Goal: Find contact information: Find contact information

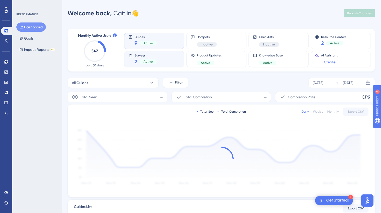
click at [156, 57] on div "Surveys 2 Active" at bounding box center [146, 59] width 22 height 12
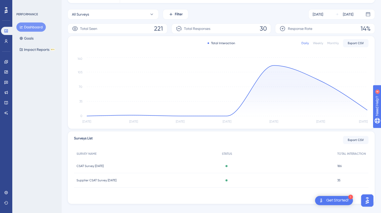
scroll to position [68, 0]
click at [143, 164] on div "CSAT Survey September 2025 CSAT Survey September 2025" at bounding box center [146, 166] width 145 height 14
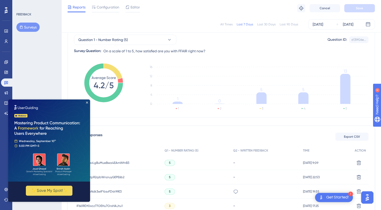
scroll to position [59, 0]
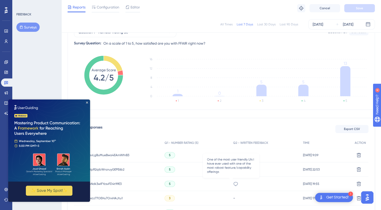
click at [234, 183] on icon at bounding box center [236, 183] width 4 height 4
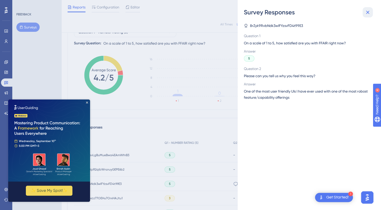
click at [368, 14] on icon at bounding box center [368, 12] width 6 height 6
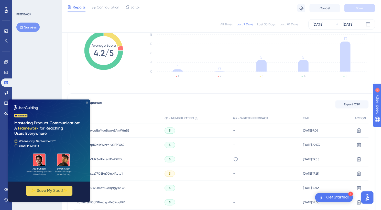
scroll to position [84, 0]
click at [87, 102] on icon "Close Preview" at bounding box center [87, 102] width 2 height 2
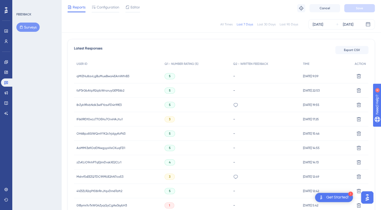
scroll to position [139, 0]
click at [233, 176] on icon at bounding box center [235, 175] width 5 height 5
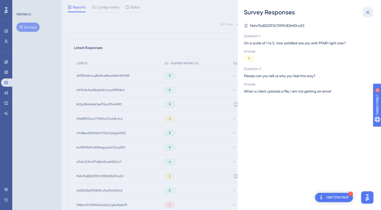
click at [368, 12] on icon at bounding box center [367, 12] width 3 height 3
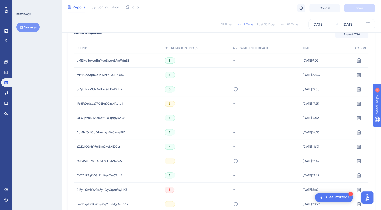
scroll to position [147, 0]
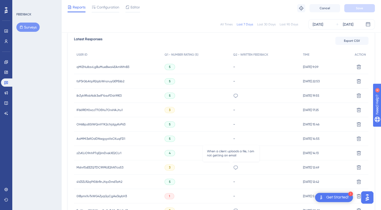
click at [233, 166] on icon at bounding box center [235, 167] width 5 height 5
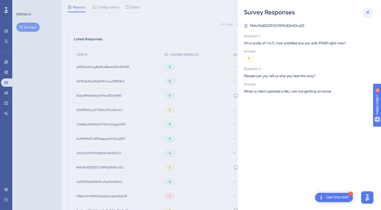
click at [368, 13] on icon at bounding box center [367, 12] width 3 height 3
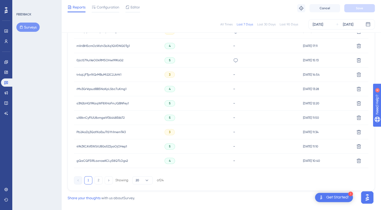
scroll to position [326, 0]
click at [96, 179] on button "2" at bounding box center [98, 180] width 8 height 8
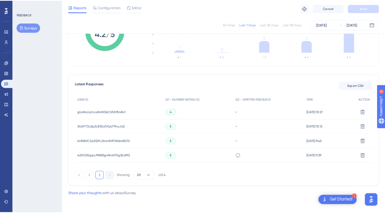
scroll to position [0, 0]
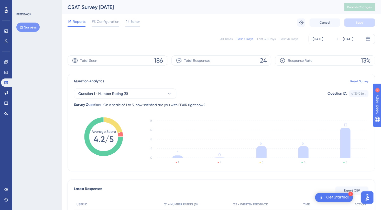
click at [31, 28] on button "Surveys" at bounding box center [27, 27] width 23 height 9
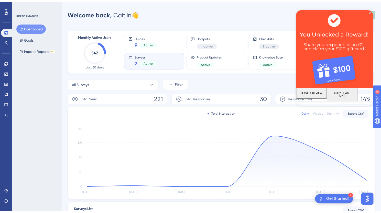
scroll to position [68, 0]
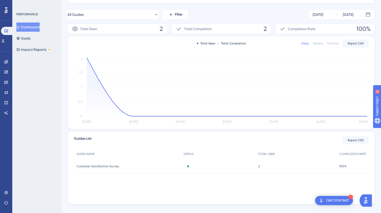
scroll to position [76, 0]
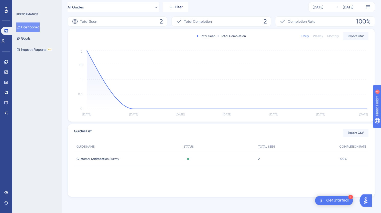
click at [143, 159] on div "Customer Satisfaction Survey Customer Satisfaction Survey" at bounding box center [127, 159] width 107 height 14
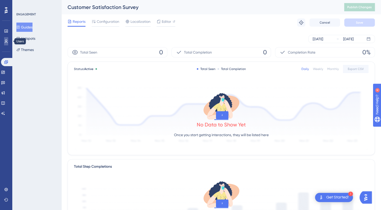
click at [6, 42] on icon at bounding box center [6, 41] width 3 height 4
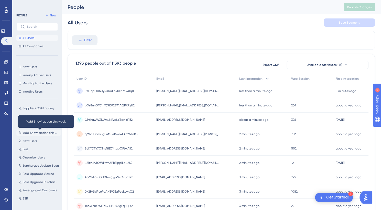
click at [32, 133] on span "'Add Show' action this week" at bounding box center [41, 133] width 36 height 4
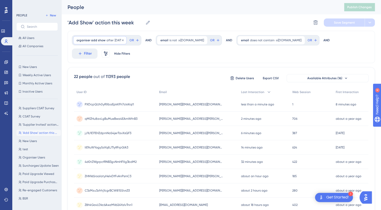
click at [102, 38] on span "organiser add show" at bounding box center [91, 40] width 29 height 4
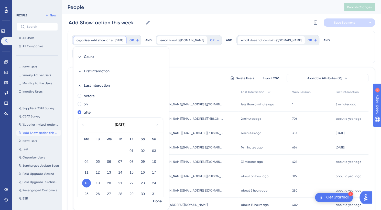
click at [158, 124] on icon at bounding box center [157, 124] width 4 height 5
click at [86, 151] on button "01" at bounding box center [86, 150] width 9 height 9
click at [158, 200] on span "Done" at bounding box center [157, 201] width 9 height 6
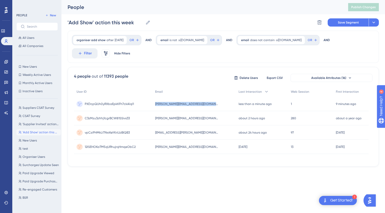
drag, startPoint x: 219, startPoint y: 92, endPoint x: 151, endPoint y: 92, distance: 67.3
click at [0, 0] on div "PXDcpQUh0yRXbaEpkKFh7ckAlql1 PXDcpQUh0yRXbaEpkKFh7ckAlql1 [PERSON_NAME][EMAIL_A…" at bounding box center [0, 0] width 0 height 0
drag, startPoint x: 198, startPoint y: 119, endPoint x: 156, endPoint y: 124, distance: 41.8
click at [156, 126] on div "[EMAIL_ADDRESS][PERSON_NAME][DOMAIN_NAME] [DOMAIN_NAME][EMAIL_ADDRESS][PERSON_N…" at bounding box center [194, 133] width 83 height 14
copy span "[EMAIL_ADDRESS][PERSON_NAME][DOMAIN_NAME]"
